Goal: Information Seeking & Learning: Understand process/instructions

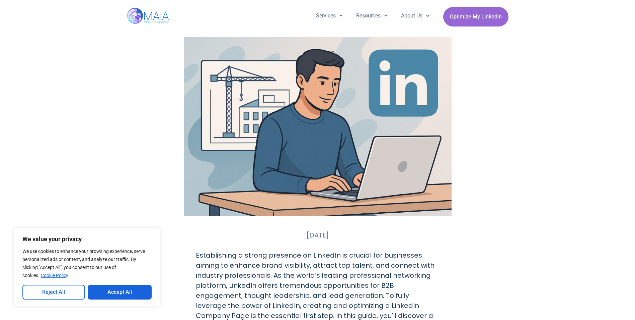
scroll to position [335, 0]
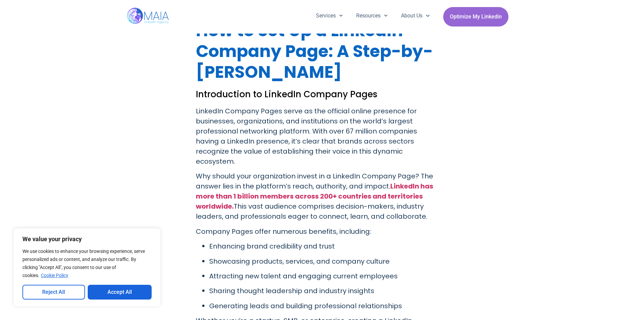
click at [58, 289] on button "Reject All" at bounding box center [53, 291] width 63 height 15
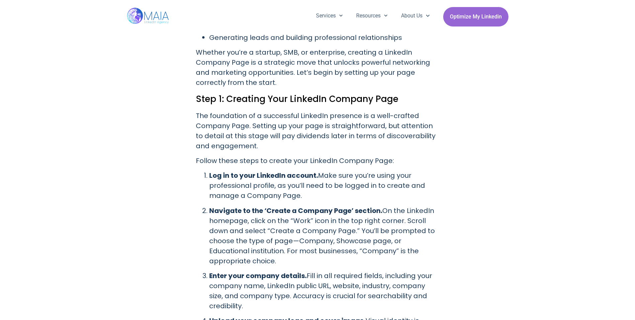
scroll to position [636, 0]
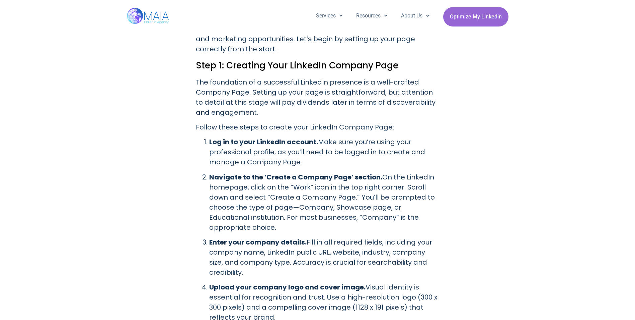
click at [249, 143] on p "Log in to your LinkedIn account. Make sure you’re using your professional profi…" at bounding box center [324, 152] width 230 height 30
click at [229, 122] on p "Follow these steps to create your LinkedIn Company Page:" at bounding box center [318, 127] width 244 height 10
click at [225, 107] on p "The foundation of a successful LinkedIn presence is a well-crafted Company Page…" at bounding box center [318, 97] width 244 height 40
click at [212, 86] on p "The foundation of a successful LinkedIn presence is a well-crafted Company Page…" at bounding box center [318, 97] width 244 height 40
drag, startPoint x: 299, startPoint y: 242, endPoint x: 318, endPoint y: 237, distance: 19.2
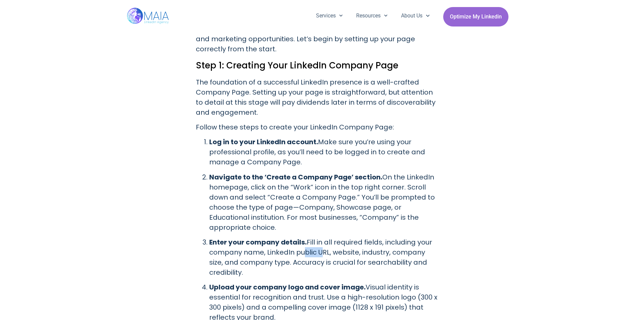
click at [318, 237] on p "Enter your company details. Fill in all required fields, including your company…" at bounding box center [324, 257] width 230 height 40
click at [410, 237] on p "Enter your company details. Fill in all required fields, including your company…" at bounding box center [324, 257] width 230 height 40
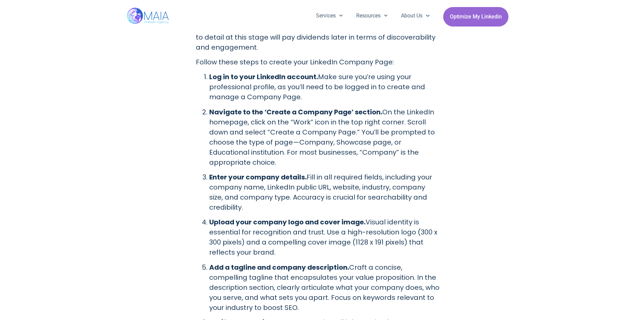
scroll to position [703, 0]
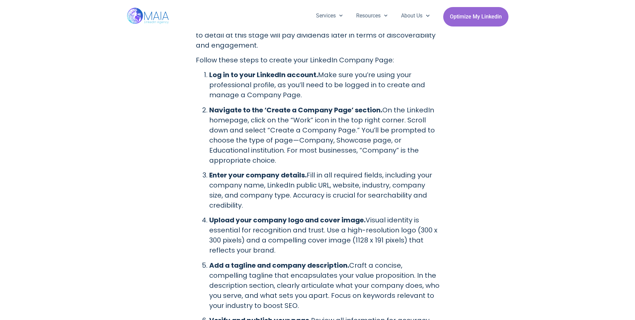
click at [333, 187] on p "Enter your company details. Fill in all required fields, including your company…" at bounding box center [324, 190] width 230 height 40
click at [378, 215] on p "Upload your company logo and cover image. Visual identity is essential for reco…" at bounding box center [324, 235] width 230 height 40
click at [233, 197] on p "Enter your company details. Fill in all required fields, including your company…" at bounding box center [324, 190] width 230 height 40
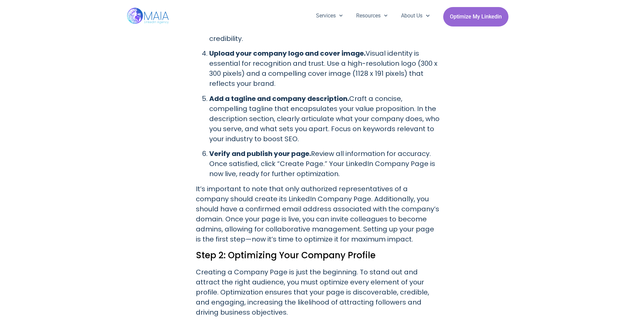
scroll to position [871, 0]
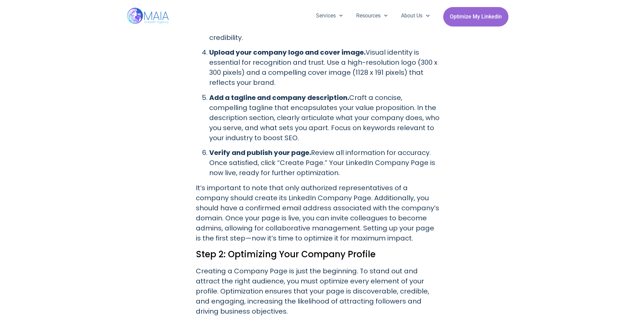
click at [236, 115] on p "Add a tagline and company description. Craft a concise, compelling tagline that…" at bounding box center [324, 117] width 230 height 50
click at [341, 125] on p "Add a tagline and company description. Craft a concise, compelling tagline that…" at bounding box center [324, 117] width 230 height 50
click at [266, 116] on p "Add a tagline and company description. Craft a concise, compelling tagline that…" at bounding box center [324, 117] width 230 height 50
click at [298, 204] on p "It’s important to note that only authorized representatives of a company should…" at bounding box center [318, 213] width 244 height 60
click at [336, 199] on p "It’s important to note that only authorized representatives of a company should…" at bounding box center [318, 213] width 244 height 60
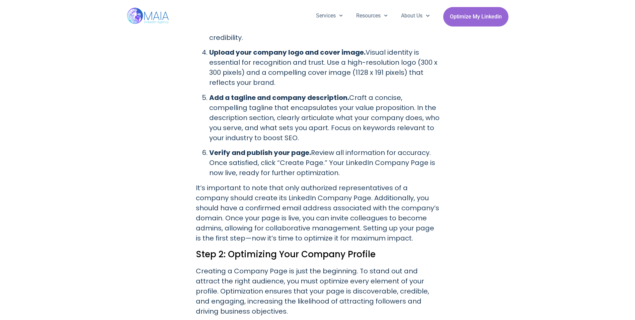
click at [259, 216] on p "It’s important to note that only authorized representatives of a company should…" at bounding box center [318, 213] width 244 height 60
drag, startPoint x: 220, startPoint y: 198, endPoint x: 372, endPoint y: 194, distance: 151.8
click at [372, 194] on p "It’s important to note that only authorized representatives of a company should…" at bounding box center [318, 213] width 244 height 60
drag, startPoint x: 372, startPoint y: 194, endPoint x: 337, endPoint y: 216, distance: 41.3
click at [340, 216] on p "It’s important to note that only authorized representatives of a company should…" at bounding box center [318, 213] width 244 height 60
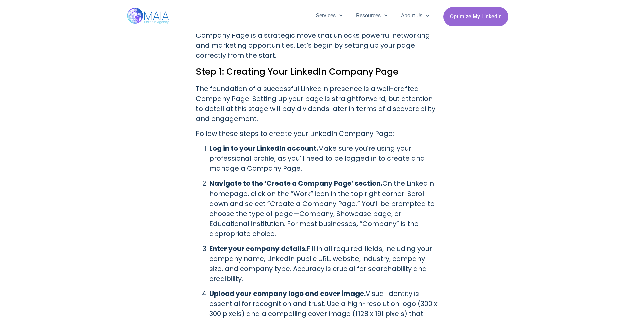
scroll to position [670, 0]
